Goal: Task Accomplishment & Management: Manage account settings

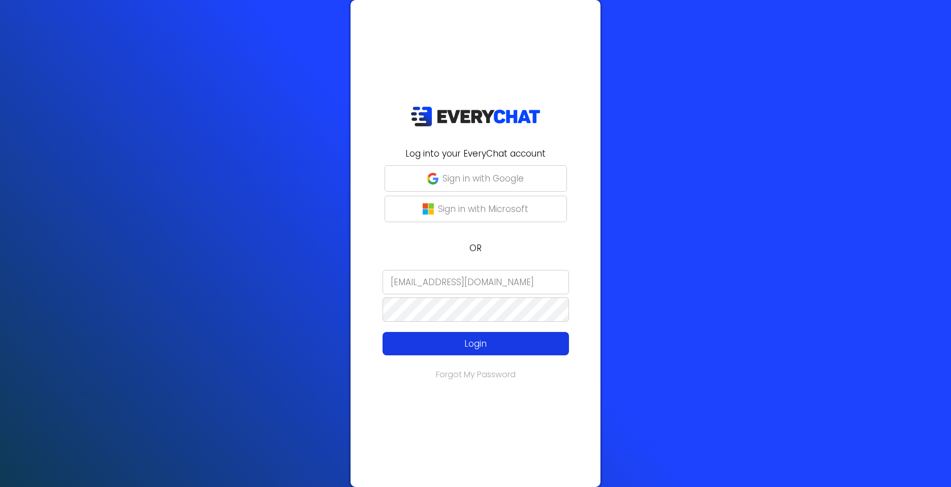
click at [479, 351] on button "Login" at bounding box center [476, 343] width 187 height 23
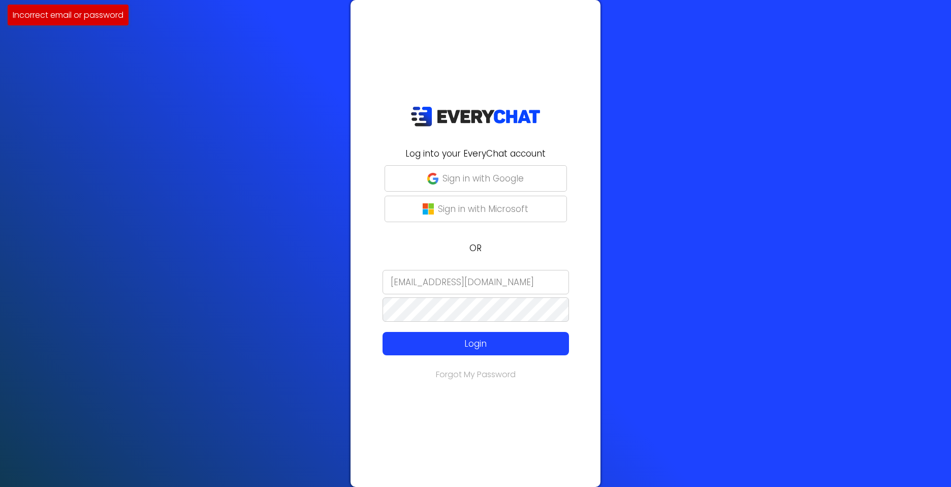
click at [462, 284] on input "[EMAIL_ADDRESS][DOMAIN_NAME]" at bounding box center [476, 282] width 187 height 24
drag, startPoint x: 437, startPoint y: 283, endPoint x: 322, endPoint y: 254, distance: 118.3
click at [322, 254] on div "Log into your EveryChat account Sign in with Google Sign in with Microsoft OR s…" at bounding box center [475, 243] width 951 height 487
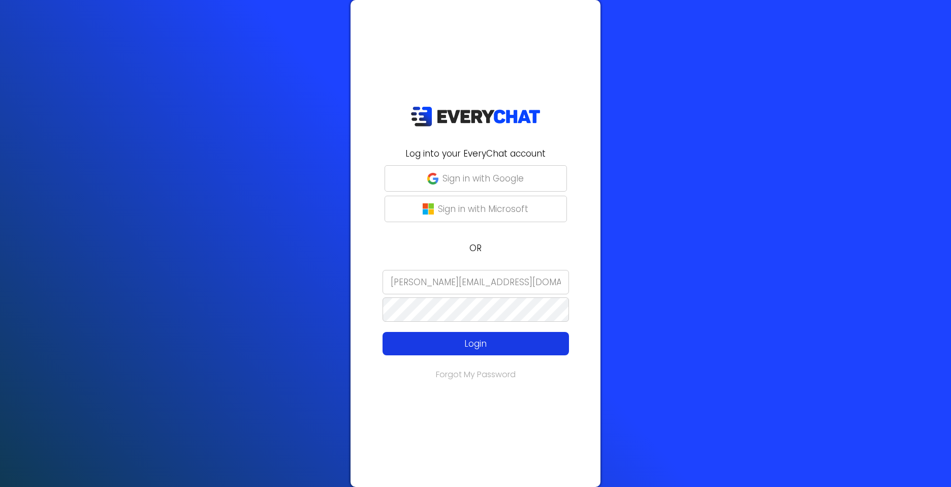
type input "andrea@coryslawnservice.com"
click at [470, 343] on p "Login" at bounding box center [475, 343] width 149 height 13
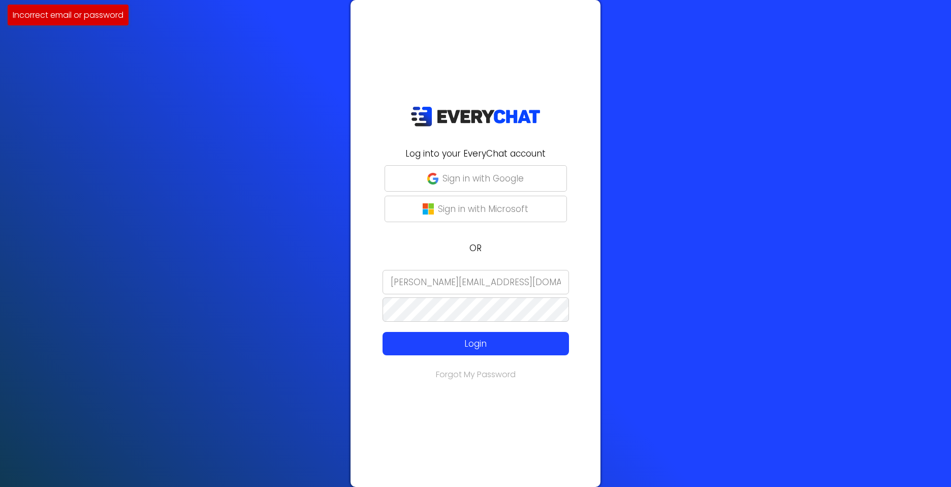
click at [302, 293] on div "Log into your EveryChat account Sign in with Google Sign in with Microsoft OR a…" at bounding box center [475, 243] width 951 height 487
type input "[EMAIL_ADDRESS][DOMAIN_NAME]"
click at [482, 179] on p "Sign in with Google" at bounding box center [483, 178] width 81 height 13
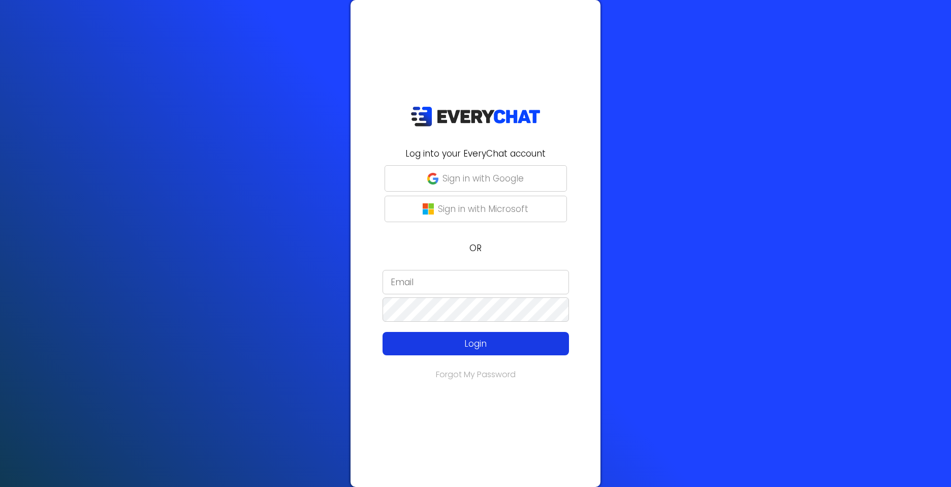
type input "[EMAIL_ADDRESS][DOMAIN_NAME]"
click at [478, 339] on p "Login" at bounding box center [475, 343] width 149 height 13
click at [471, 351] on button "Login" at bounding box center [476, 343] width 187 height 23
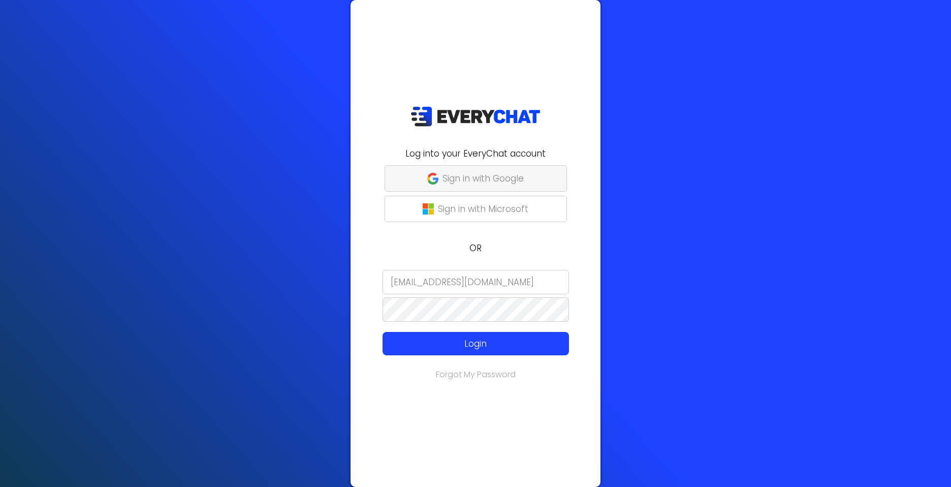
click at [469, 181] on p "Sign in with Google" at bounding box center [483, 178] width 81 height 13
click at [467, 347] on p "Login" at bounding box center [475, 343] width 149 height 13
click at [354, 305] on div "Log into your EveryChat account Sign in with Google Sign in with Microsoft OR s…" at bounding box center [476, 243] width 250 height 487
click at [467, 347] on p "Login" at bounding box center [475, 343] width 149 height 13
click at [455, 285] on input "[EMAIL_ADDRESS][DOMAIN_NAME]" at bounding box center [476, 282] width 187 height 24
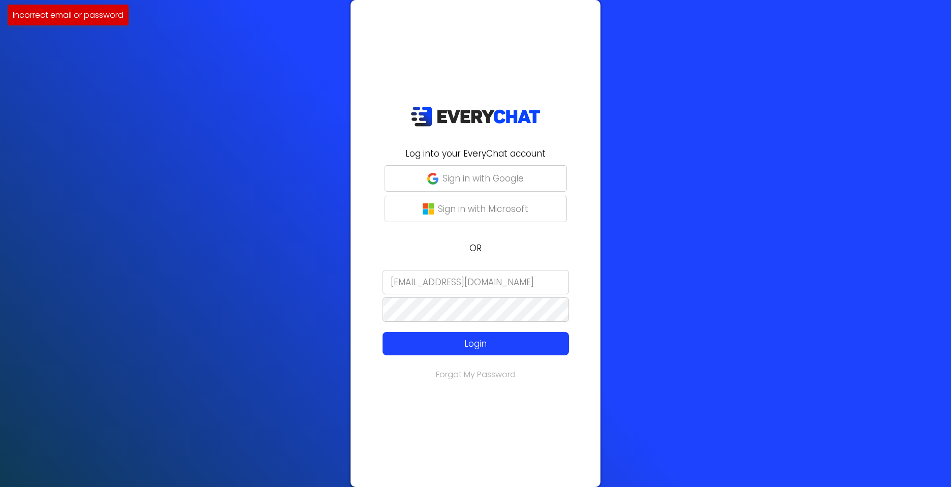
click at [430, 289] on input "[EMAIL_ADDRESS][DOMAIN_NAME]" at bounding box center [476, 282] width 187 height 24
click at [440, 282] on input "[EMAIL_ADDRESS][DOMAIN_NAME]" at bounding box center [476, 282] width 187 height 24
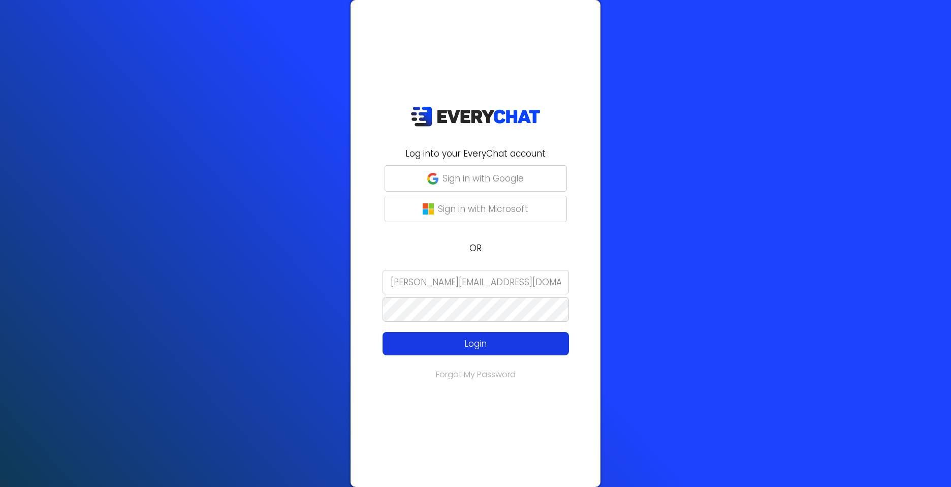
type input "andrea@coryslawnservice.com"
click at [468, 345] on p "Login" at bounding box center [475, 343] width 149 height 13
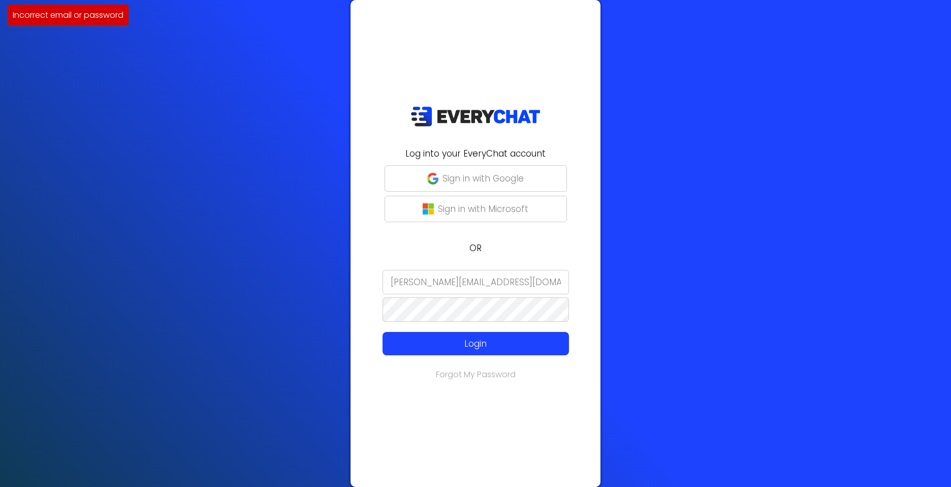
click at [327, 302] on div "Log into your EveryChat account Sign in with Google Sign in with Microsoft OR a…" at bounding box center [475, 243] width 951 height 487
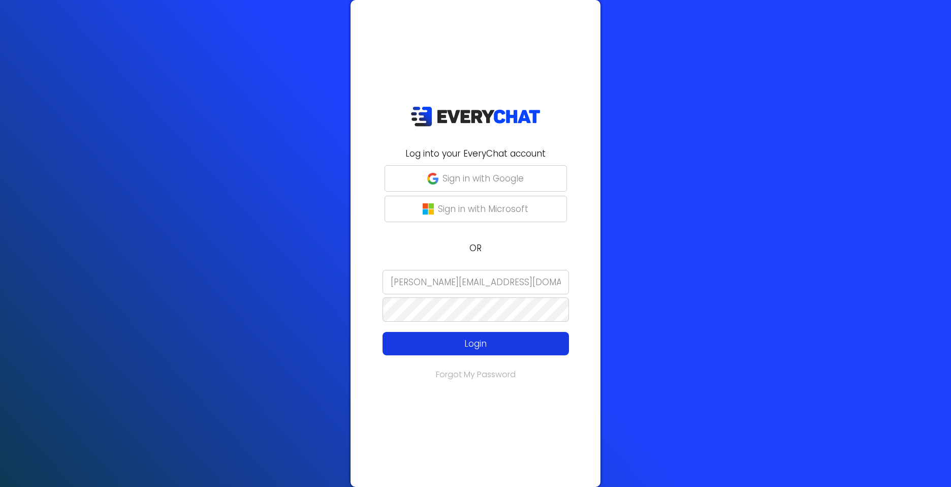
click at [473, 343] on p "Login" at bounding box center [475, 343] width 149 height 13
click at [483, 338] on p "Login" at bounding box center [475, 343] width 149 height 13
click at [478, 407] on div "Log into your EveryChat account Sign in with Google Sign in with Microsoft OR a…" at bounding box center [476, 243] width 250 height 487
click at [325, 302] on div "Log into your EveryChat account Sign in with Google Sign in with Microsoft OR a…" at bounding box center [475, 243] width 951 height 487
click at [508, 326] on form "andrea@coryslawnservice.com Login" at bounding box center [476, 312] width 238 height 85
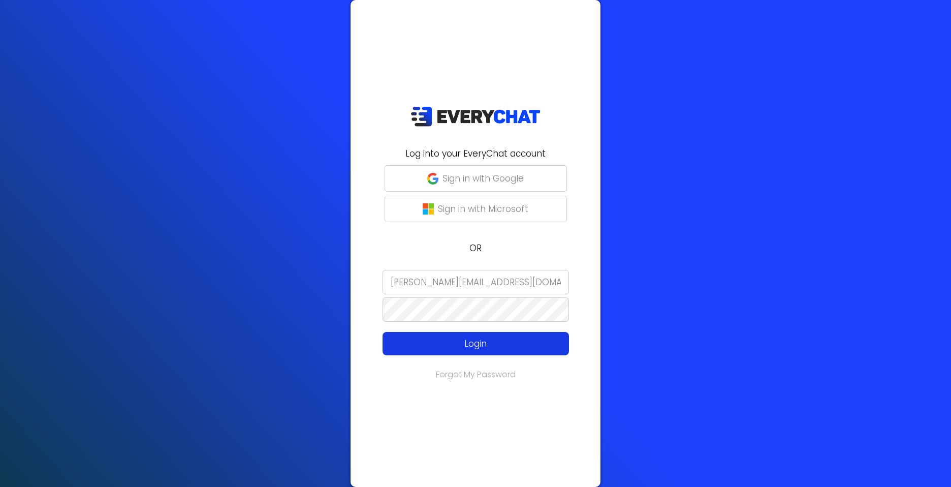
click at [499, 345] on p "Login" at bounding box center [475, 343] width 149 height 13
